Goal: Task Accomplishment & Management: Manage account settings

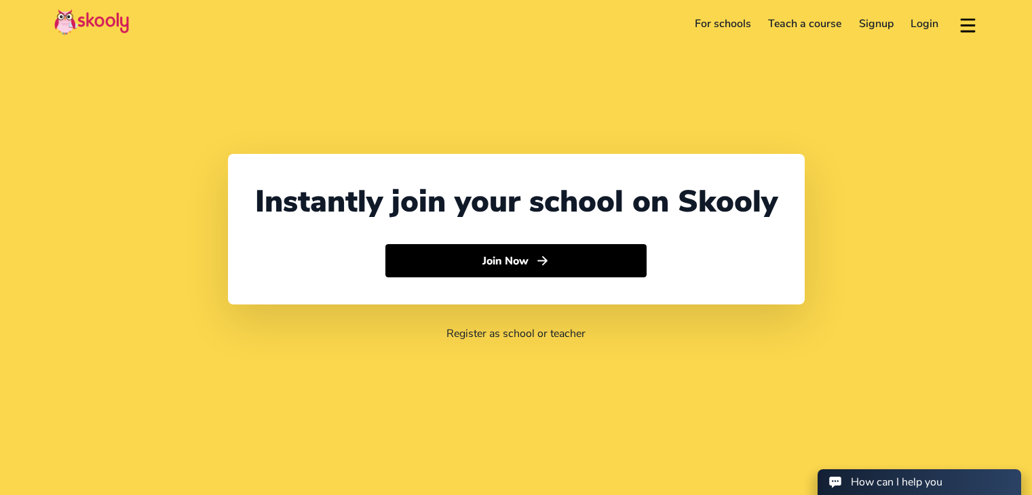
select select "62"
select select "[GEOGRAPHIC_DATA]"
select select "[GEOGRAPHIC_DATA]/[GEOGRAPHIC_DATA]"
click at [920, 22] on link "Login" at bounding box center [925, 24] width 45 height 22
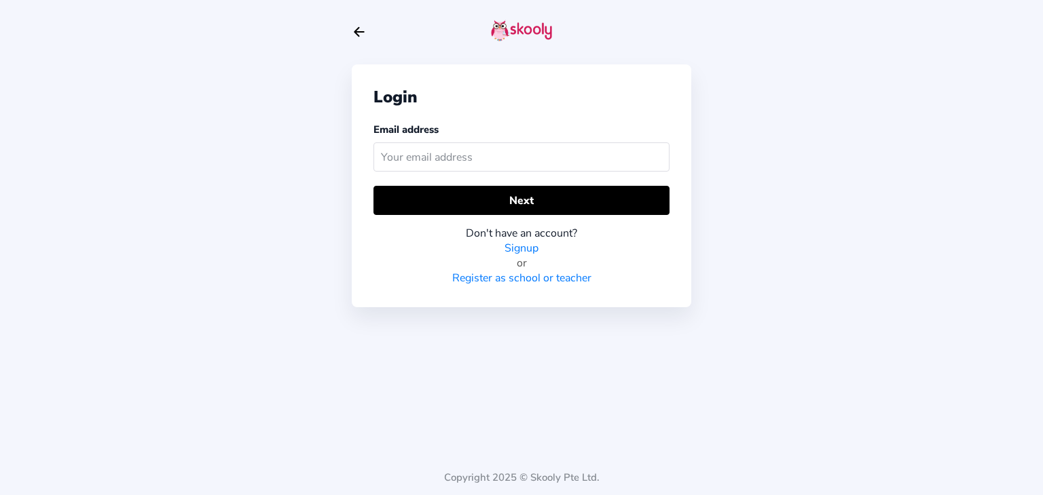
click at [459, 172] on div "Email address" at bounding box center [521, 149] width 296 height 55
click at [457, 165] on input "text" at bounding box center [521, 157] width 296 height 29
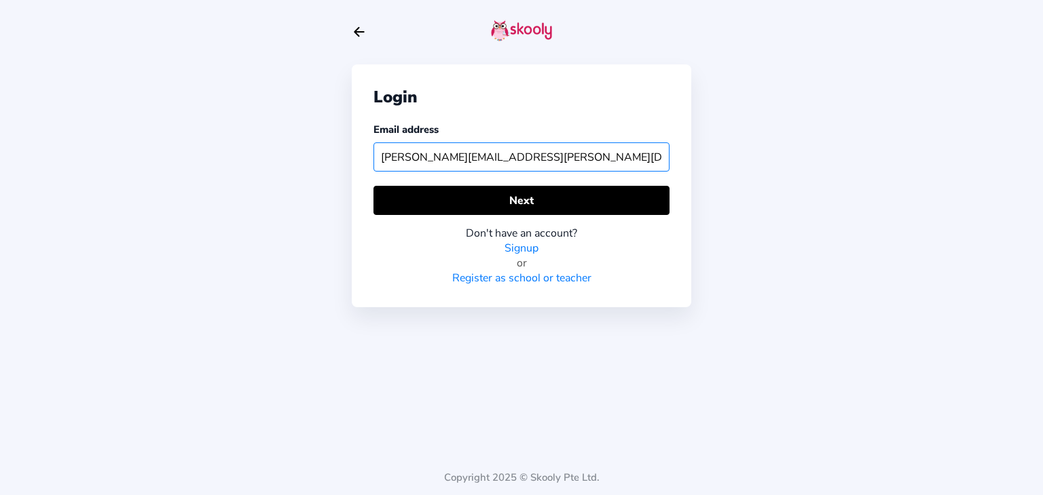
type input "[PERSON_NAME][EMAIL_ADDRESS][PERSON_NAME][DOMAIN_NAME]"
